Goal: Task Accomplishment & Management: Use online tool/utility

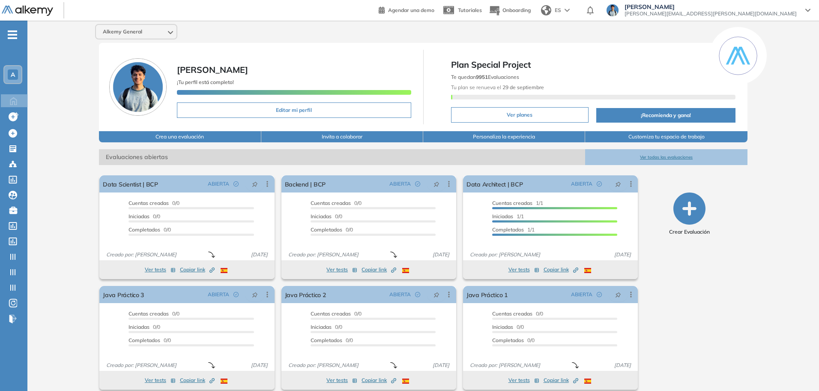
click at [13, 67] on div "A" at bounding box center [12, 74] width 17 height 17
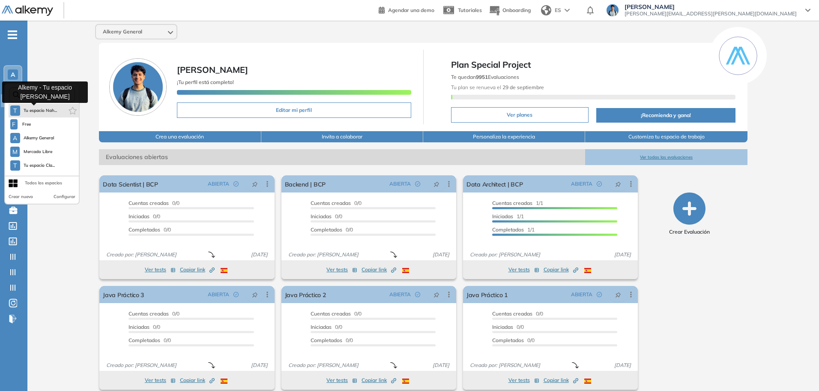
click at [34, 111] on span "Tu espacio Nah..." at bounding box center [41, 110] width 34 height 7
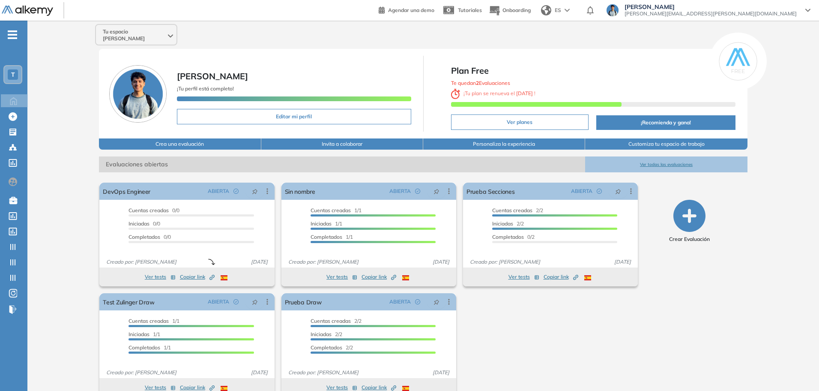
click at [682, 206] on icon "button" at bounding box center [689, 216] width 32 height 32
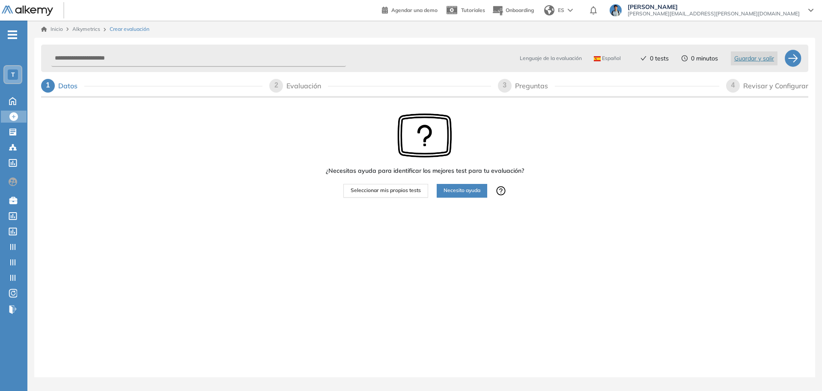
click at [393, 191] on span "Seleccionar mis propios tests" at bounding box center [386, 190] width 70 height 8
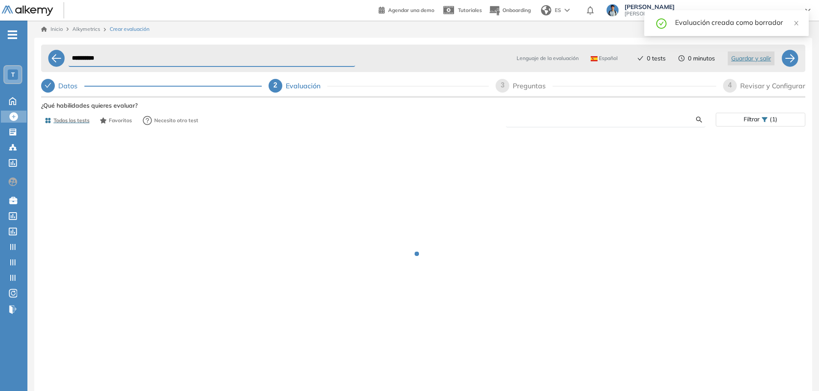
click at [608, 122] on input "text" at bounding box center [604, 120] width 183 height 8
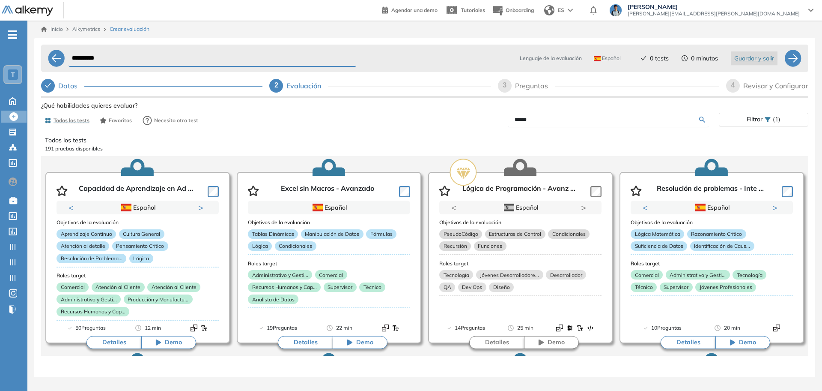
type input "******"
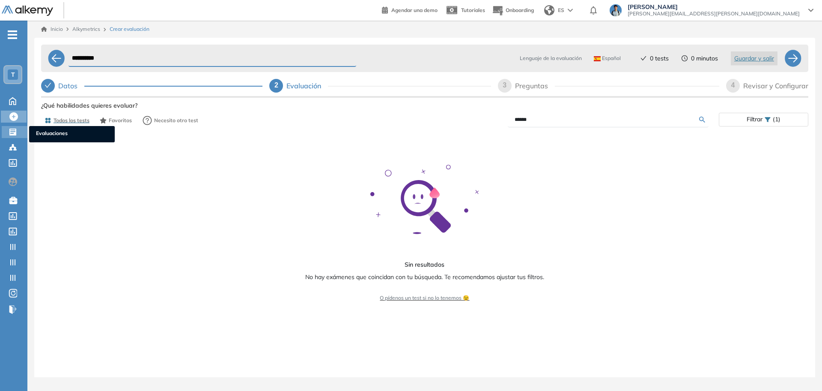
click at [10, 137] on div "Evaluaciones Evaluaciones" at bounding box center [15, 132] width 26 height 12
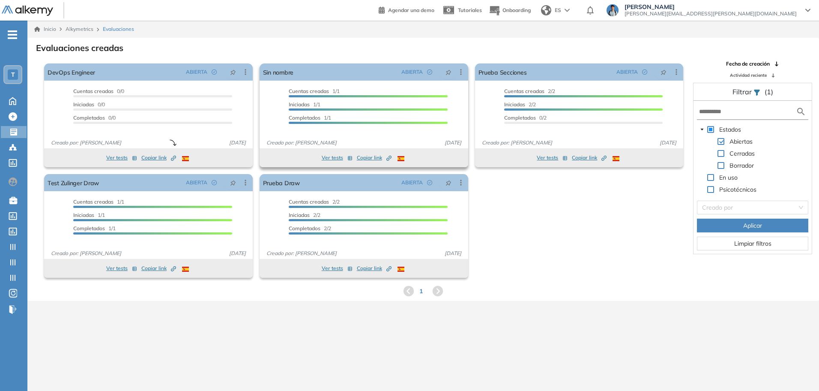
click at [371, 159] on span "Copiar link Created by potrace 1.16, written by [PERSON_NAME] [DATE]-[DATE]" at bounding box center [374, 158] width 35 height 8
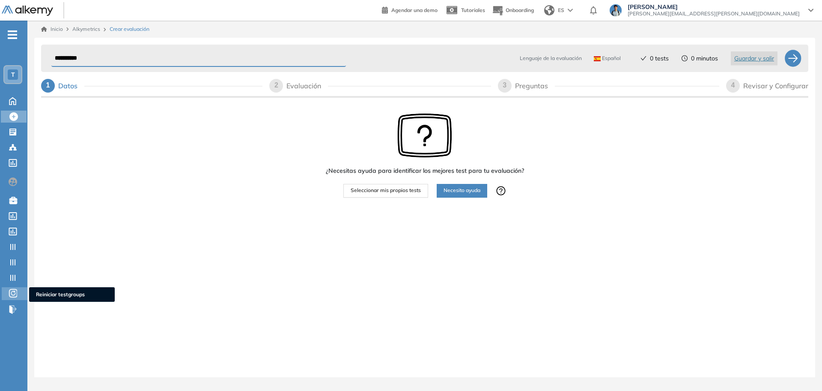
click at [7, 296] on div "Reiniciar testgroups Reiniciar testgroups" at bounding box center [15, 293] width 26 height 13
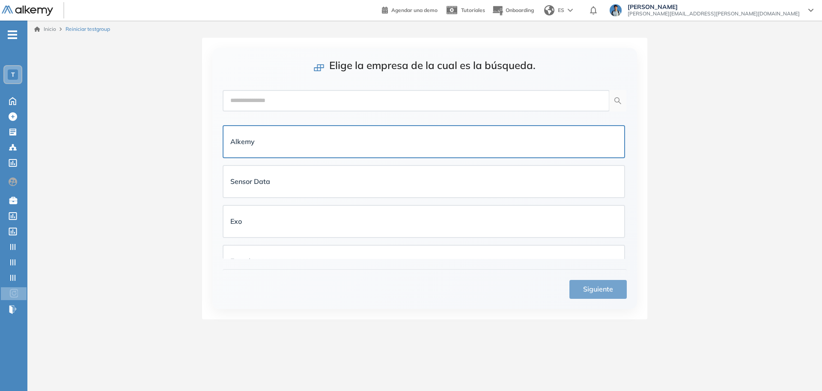
click at [330, 135] on div "Alkemy" at bounding box center [423, 142] width 387 height 18
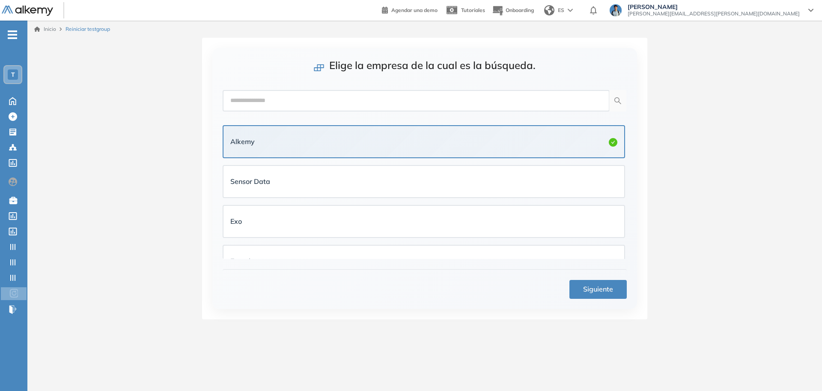
click at [580, 285] on button "Siguiente" at bounding box center [598, 289] width 57 height 19
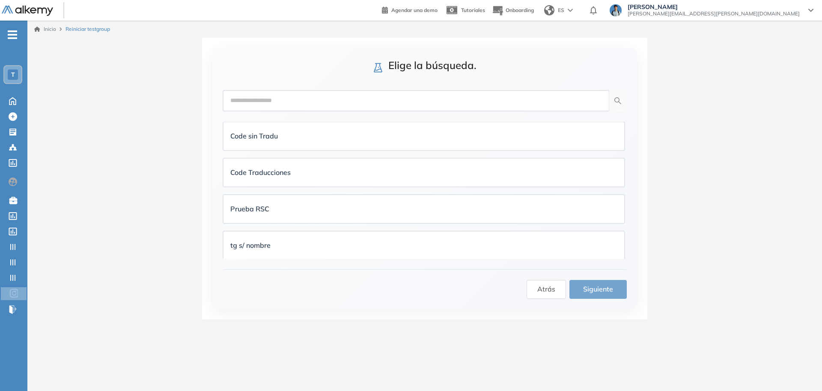
scroll to position [410, 0]
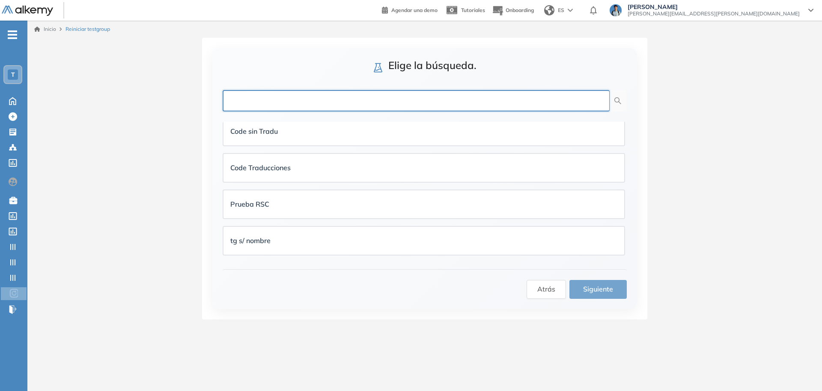
click at [327, 102] on input "text" at bounding box center [416, 100] width 387 height 21
type input "**********"
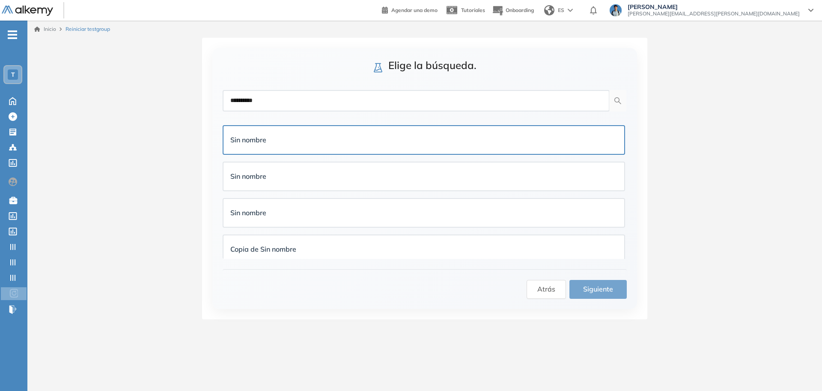
click at [332, 145] on div "Sin nombre" at bounding box center [423, 140] width 387 height 14
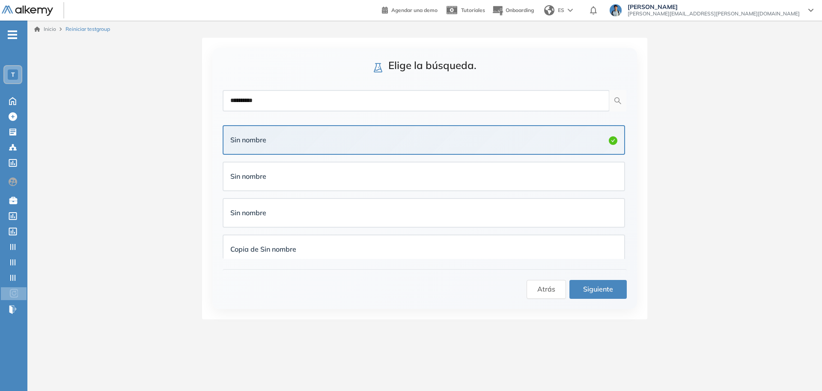
click at [607, 288] on span "Siguiente" at bounding box center [598, 289] width 30 height 11
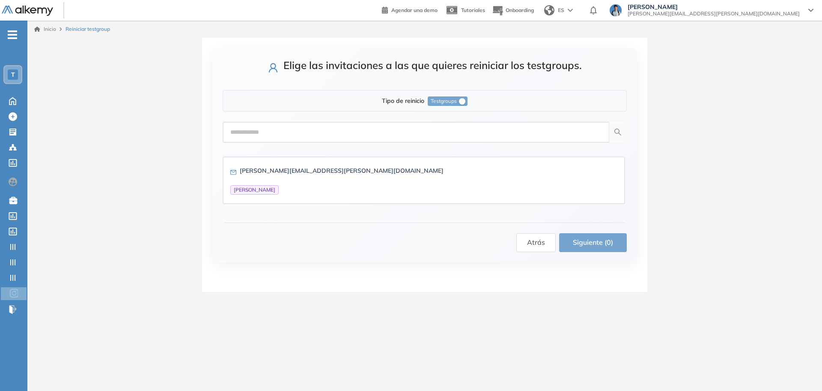
drag, startPoint x: 310, startPoint y: 175, endPoint x: 471, endPoint y: 217, distance: 166.0
click at [312, 175] on div "[PERSON_NAME][EMAIL_ADDRESS][PERSON_NAME][DOMAIN_NAME]" at bounding box center [342, 170] width 204 height 9
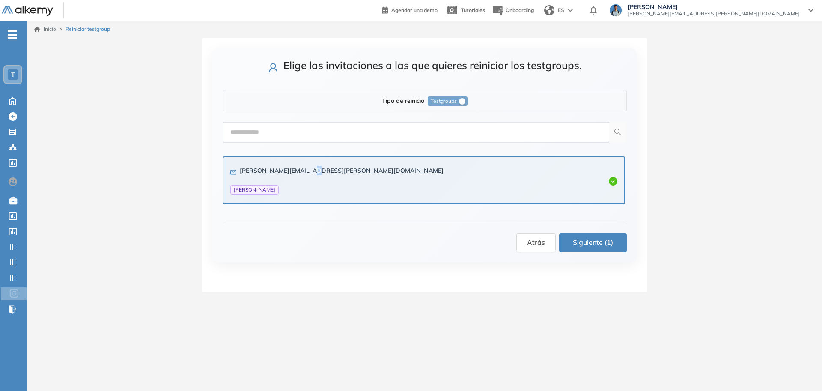
click at [606, 244] on span "Siguiente (1)" at bounding box center [593, 242] width 40 height 11
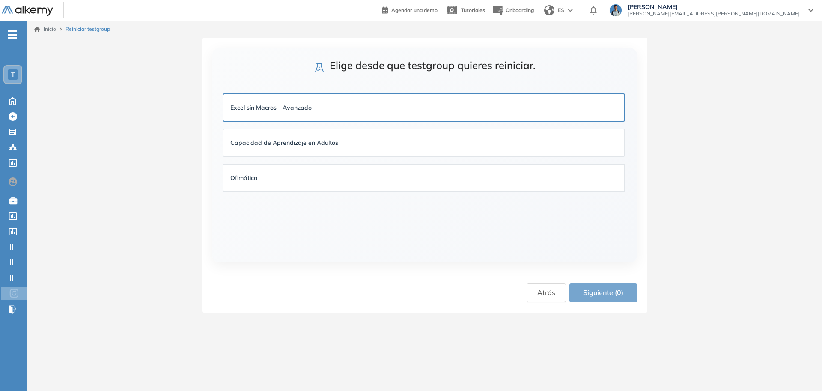
click at [324, 103] on div "Excel sin Macros - Avanzado" at bounding box center [423, 107] width 387 height 9
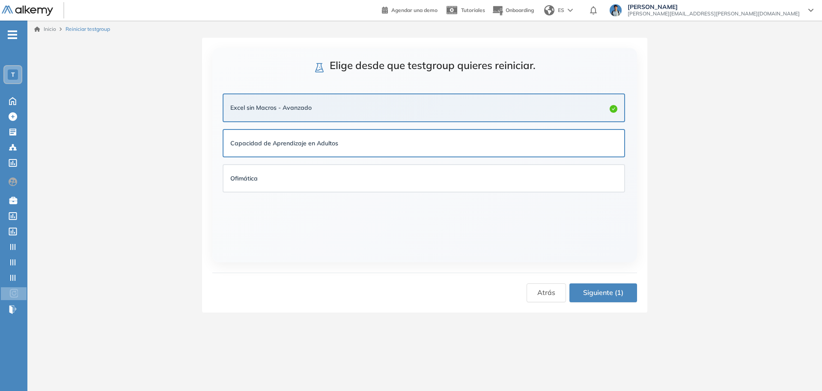
click at [308, 137] on div "Capacidad de Aprendizaje en Adultos" at bounding box center [423, 143] width 387 height 13
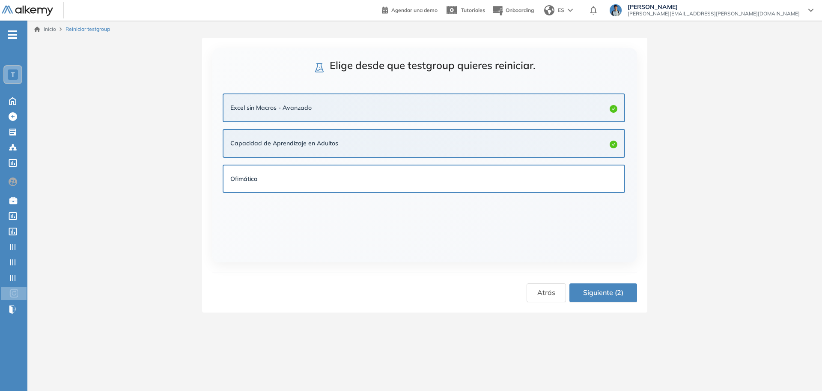
drag, startPoint x: 310, startPoint y: 167, endPoint x: 315, endPoint y: 170, distance: 6.3
click at [310, 167] on div "Ofimática" at bounding box center [424, 178] width 401 height 27
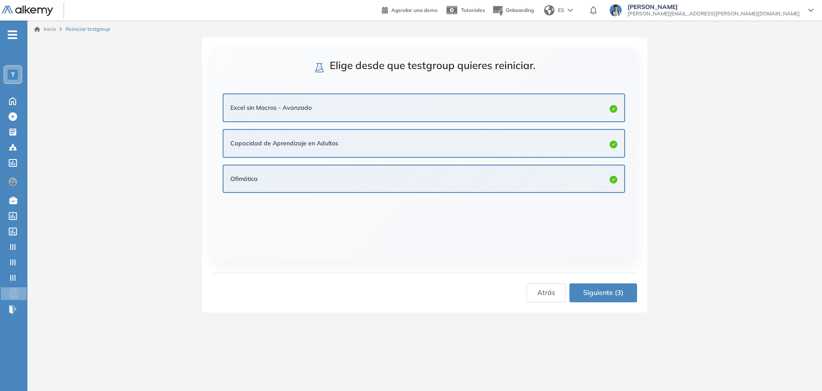
click at [599, 289] on span "Siguiente (3)" at bounding box center [603, 292] width 40 height 11
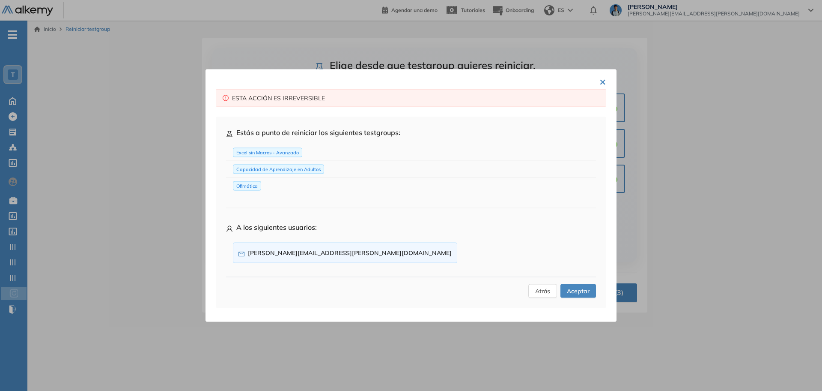
click at [580, 290] on span "Aceptar" at bounding box center [578, 290] width 23 height 9
